Goal: Information Seeking & Learning: Check status

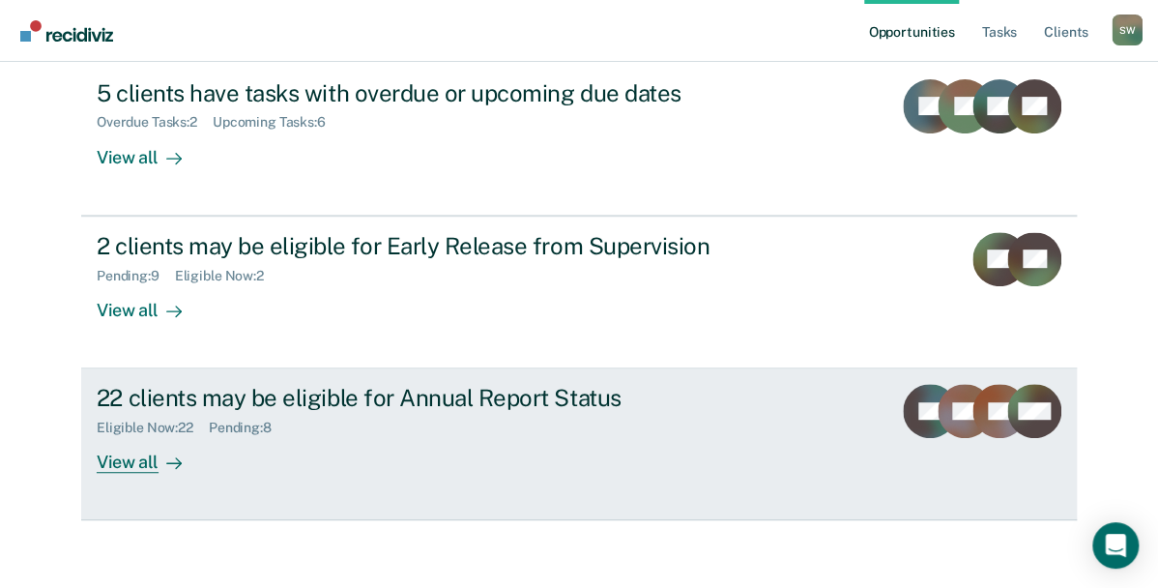
scroll to position [233, 0]
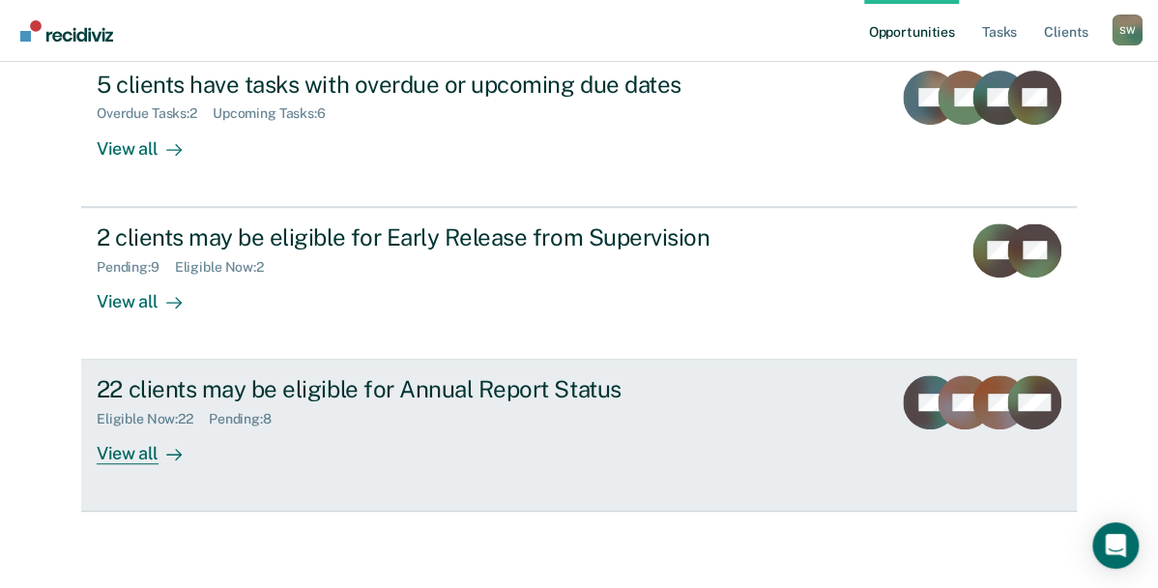
click at [132, 452] on div "View all" at bounding box center [151, 446] width 108 height 38
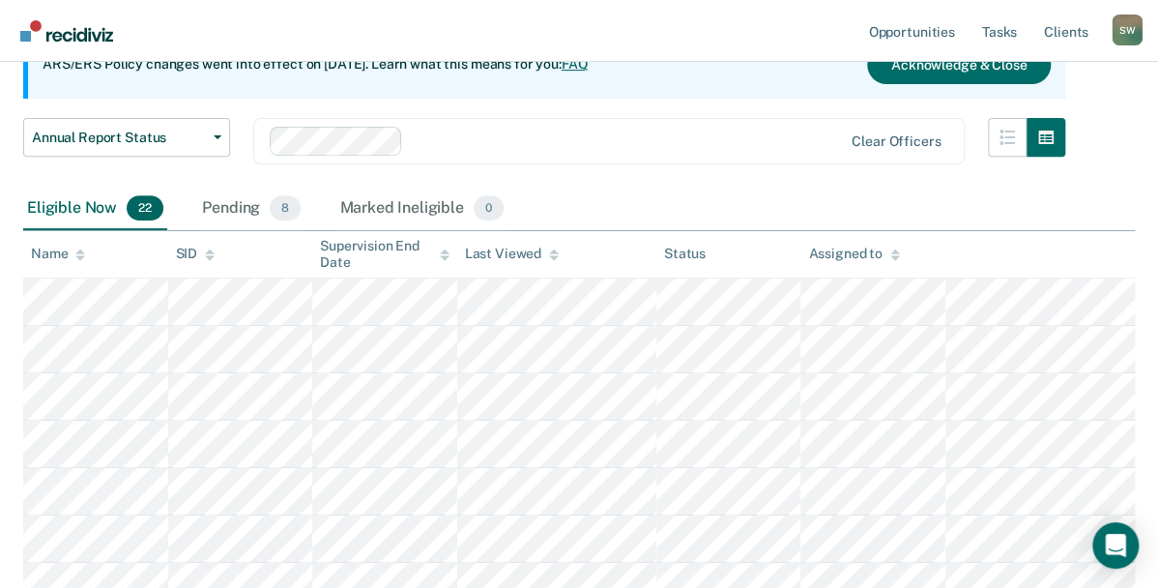
scroll to position [213, 0]
